Goal: Task Accomplishment & Management: Manage account settings

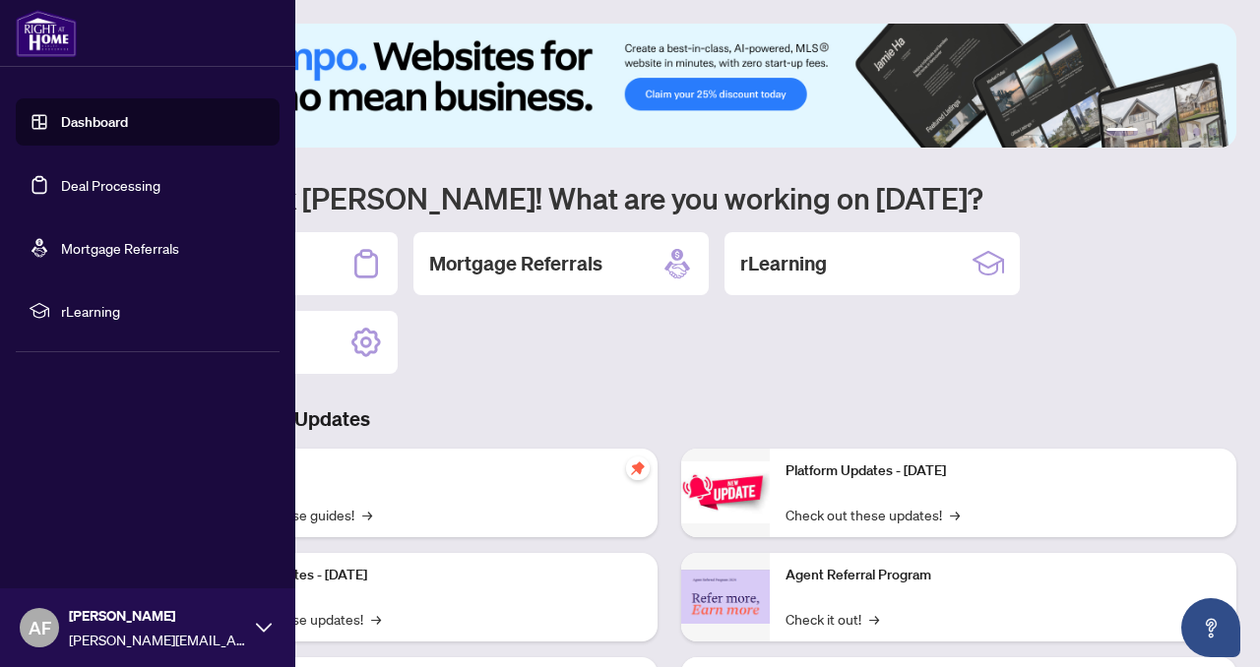
click at [75, 121] on link "Dashboard" at bounding box center [94, 122] width 67 height 18
click at [101, 184] on link "Deal Processing" at bounding box center [110, 185] width 99 height 18
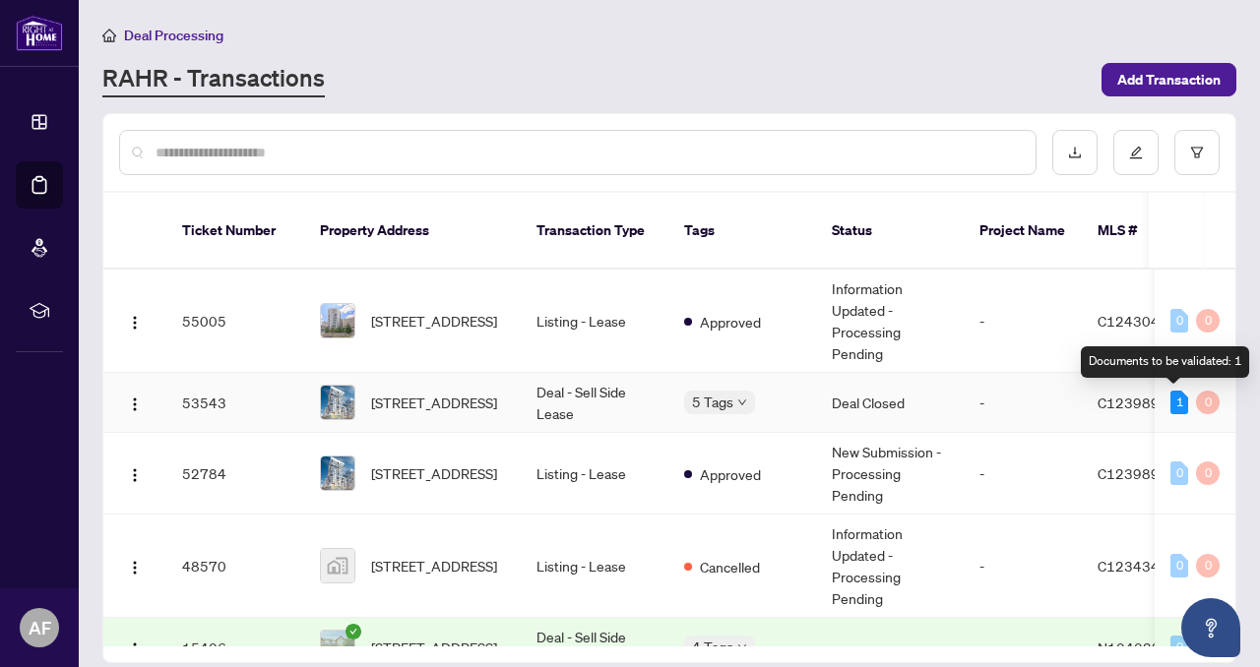
click at [1171, 398] on div "1" at bounding box center [1179, 403] width 18 height 24
click at [1164, 363] on div "Documents to be validated: 1" at bounding box center [1165, 363] width 168 height 32
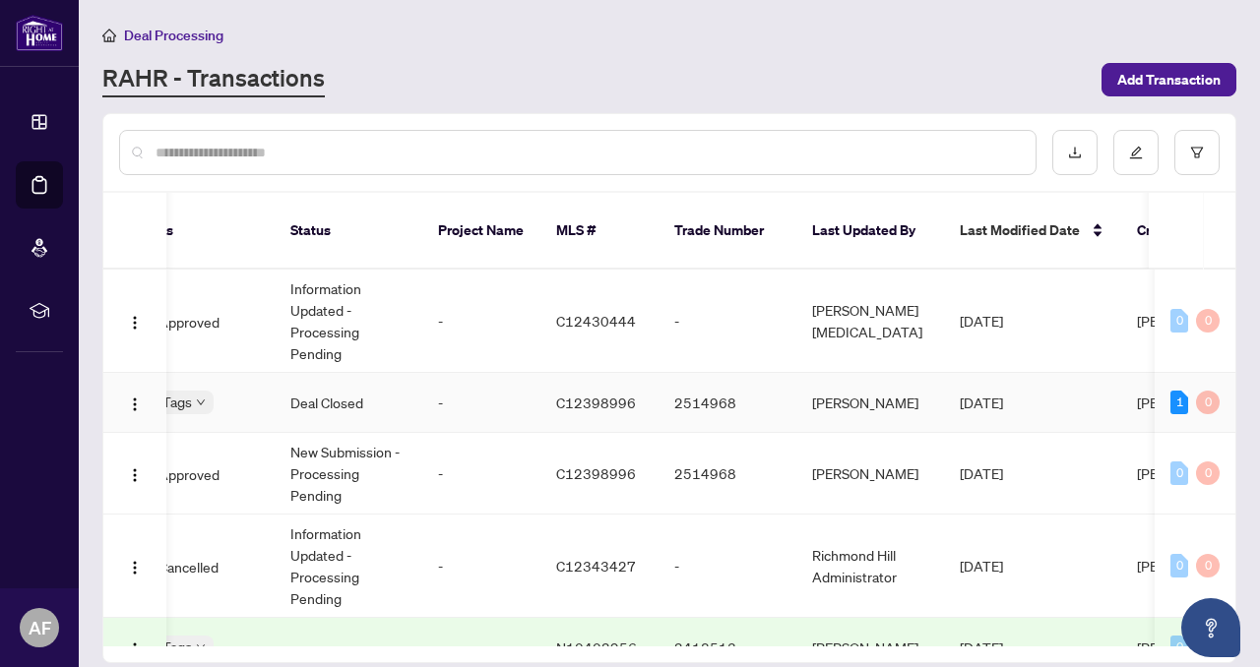
scroll to position [0, 770]
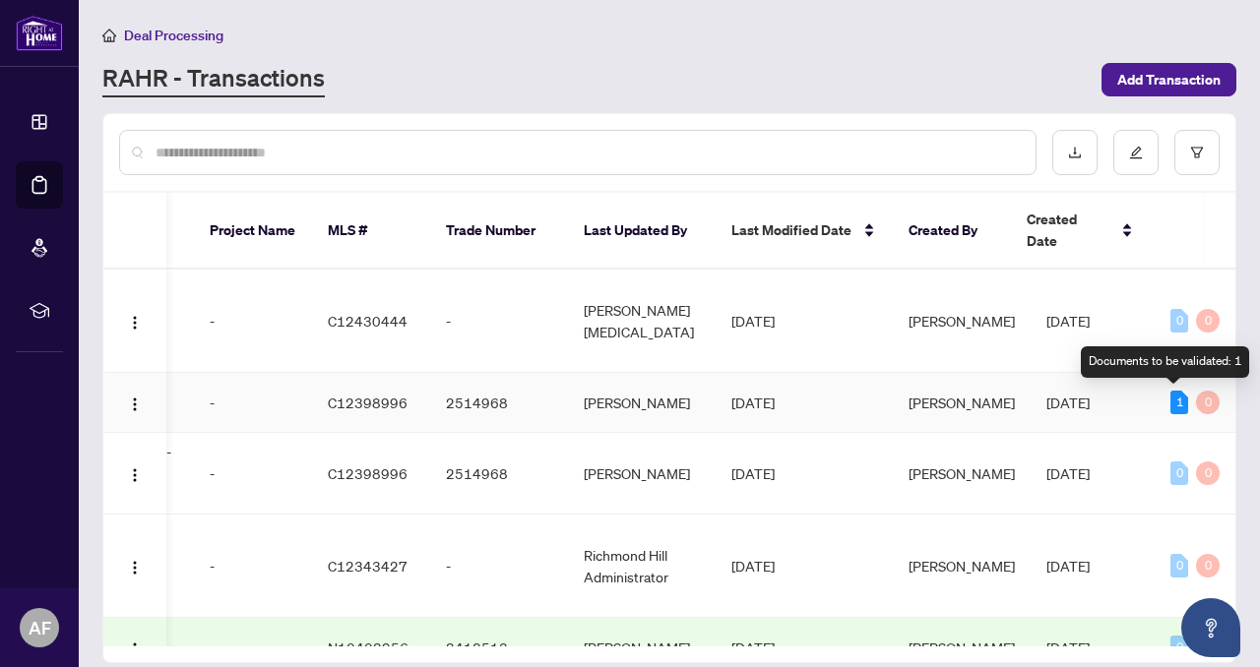
click at [1175, 401] on div "1" at bounding box center [1179, 403] width 18 height 24
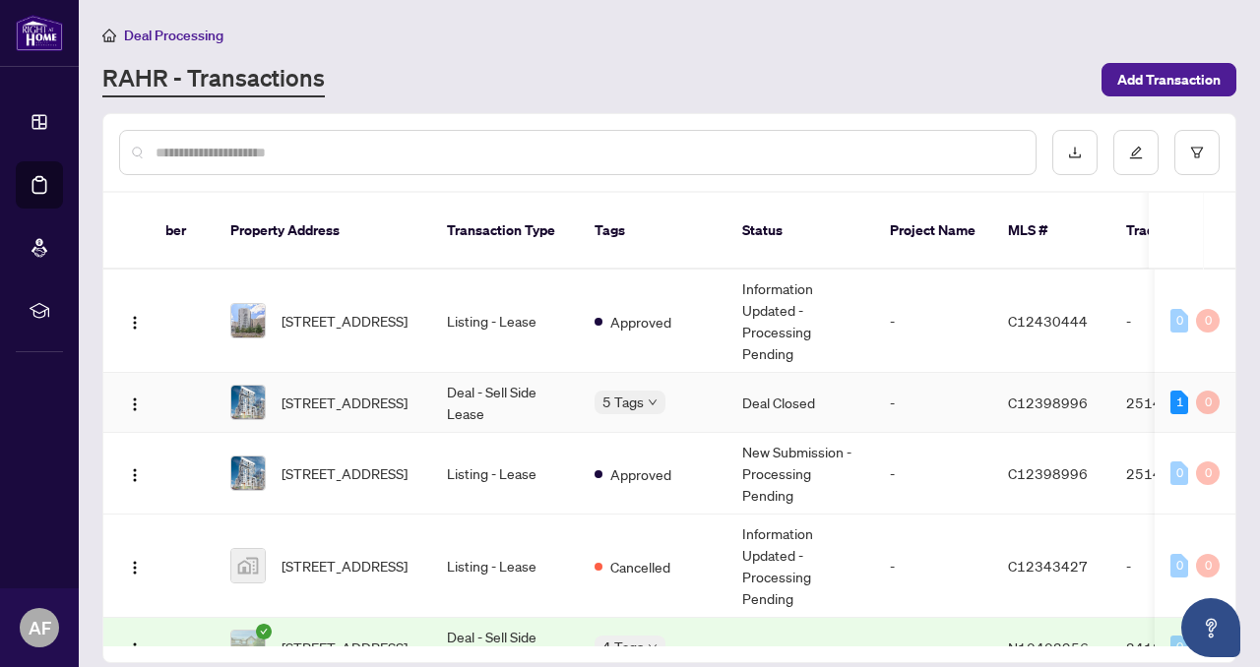
scroll to position [0, 0]
